Goal: Find specific fact: Find specific fact

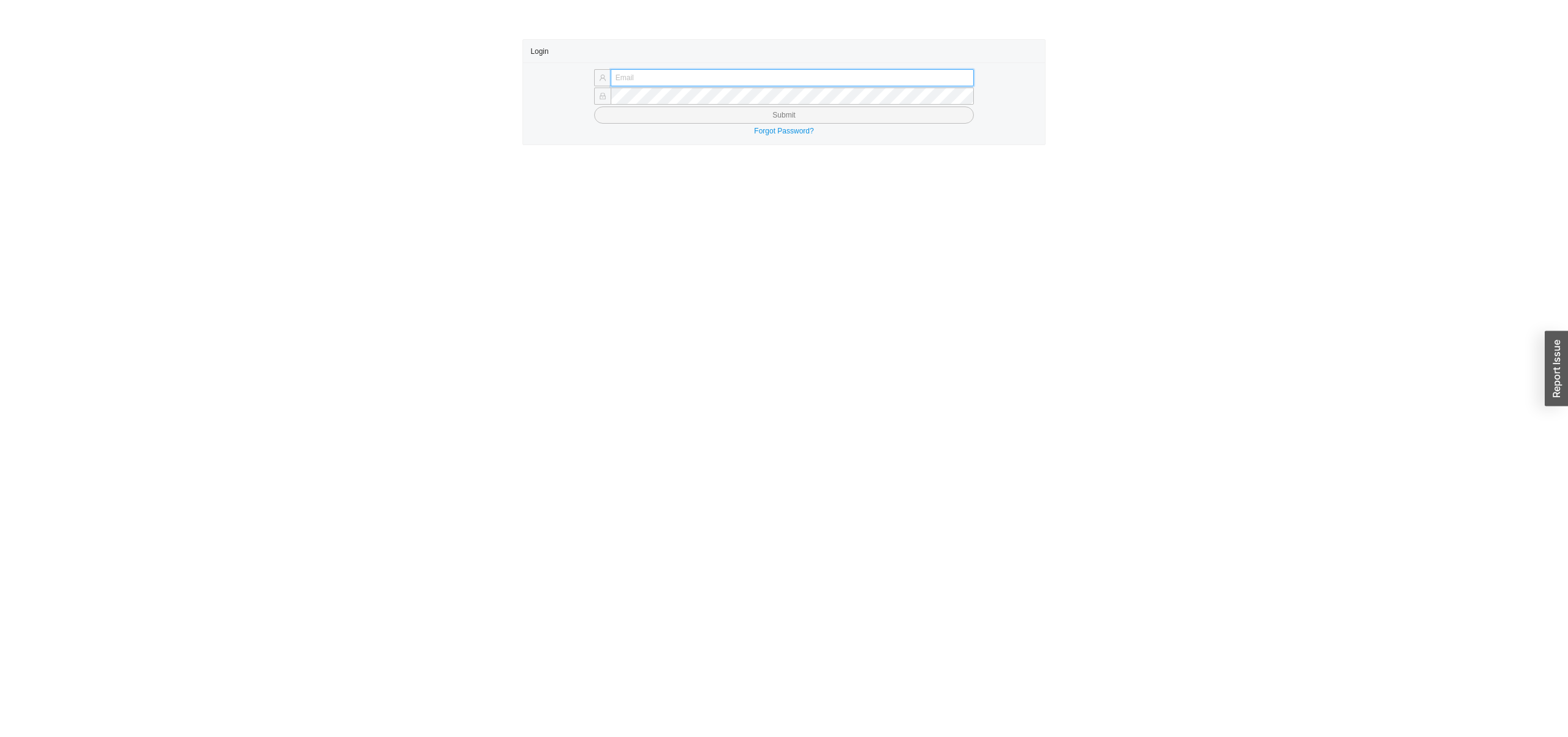
type input "sholzer@qualitybath.com"
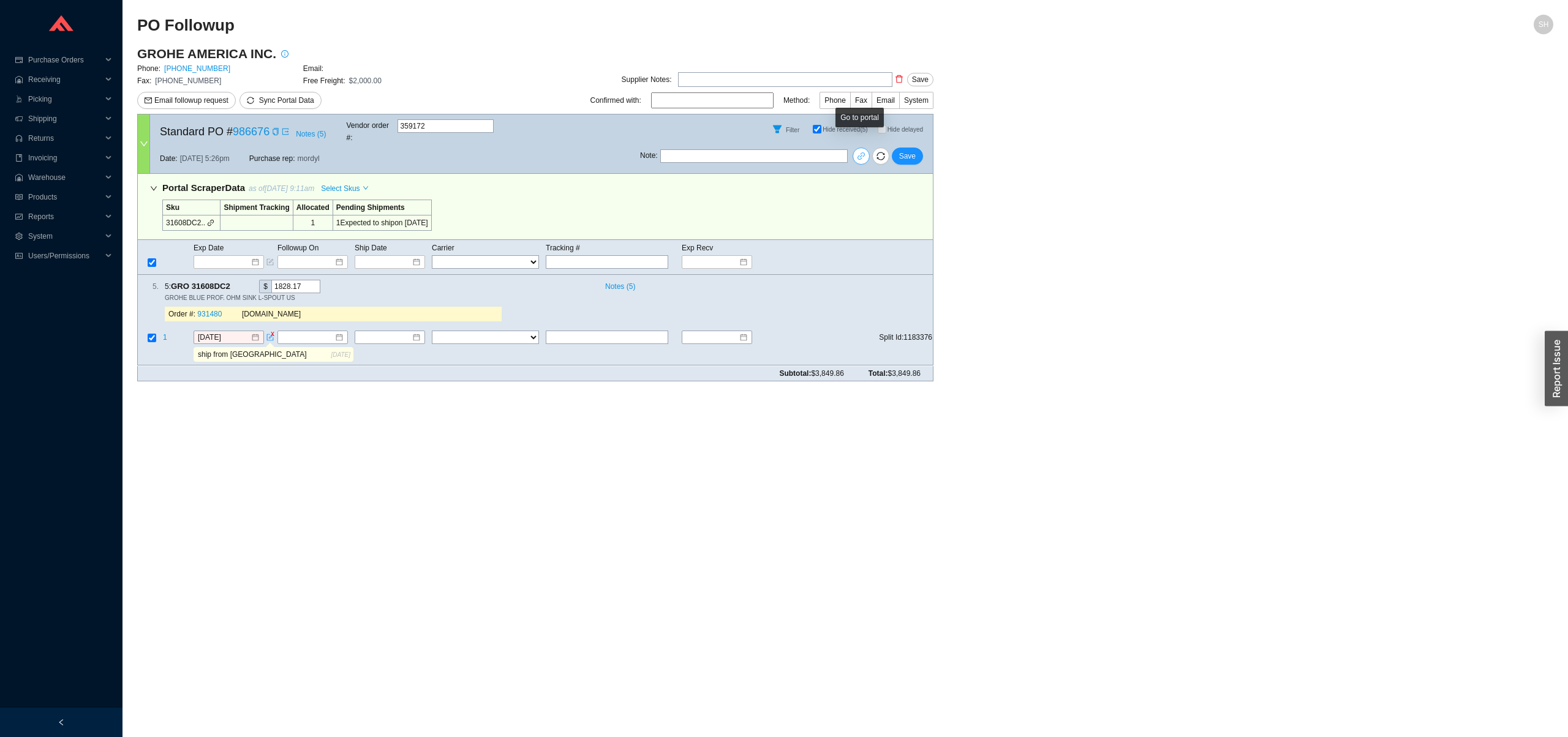
click at [862, 152] on icon "link" at bounding box center [861, 155] width 8 height 8
click at [188, 215] on td "31608DC2.." at bounding box center [191, 223] width 58 height 15
copy td "31608DC2"
click at [879, 147] on button "button" at bounding box center [880, 155] width 17 height 17
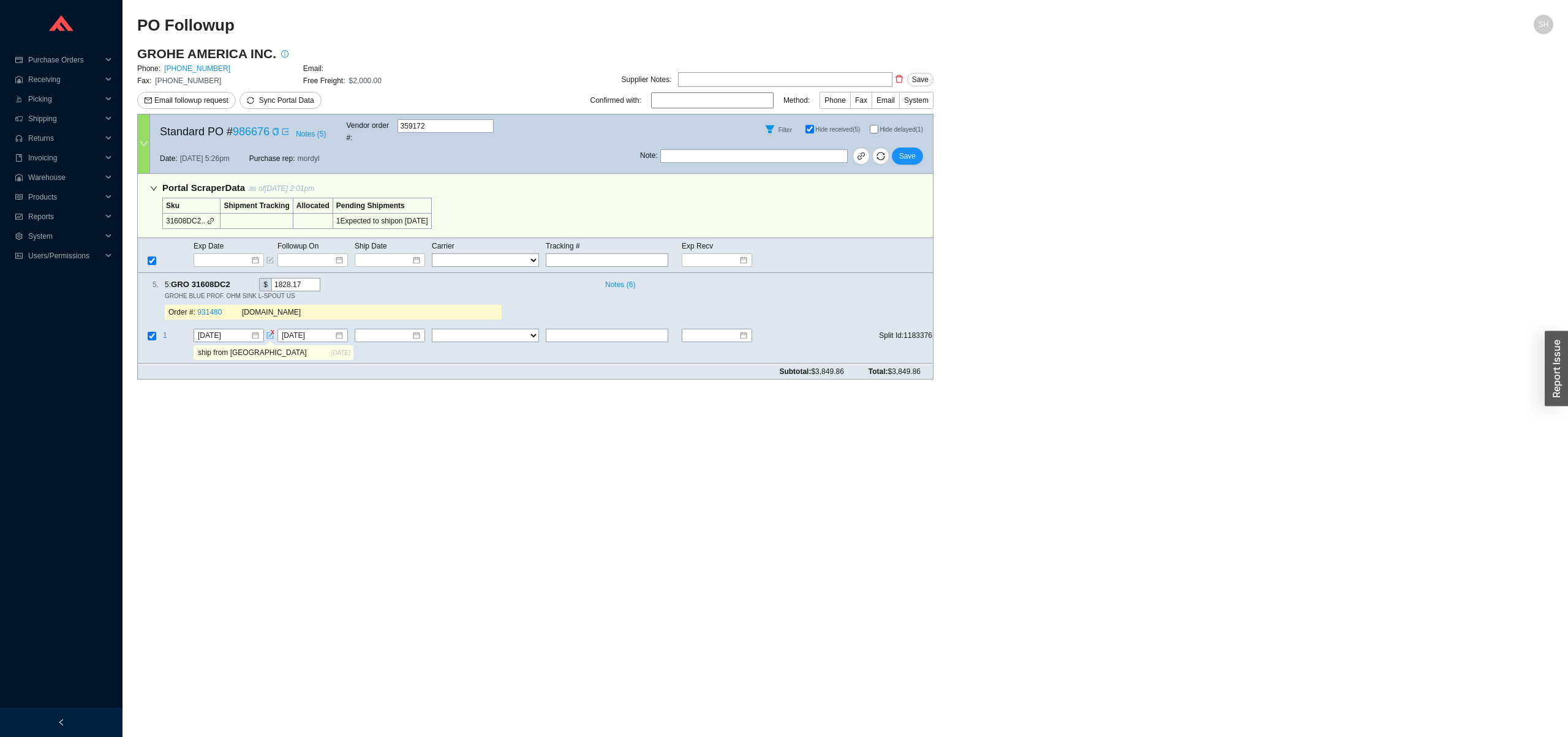
click at [181, 214] on td "31608DC2.." at bounding box center [191, 221] width 58 height 15
copy td "31608DC2"
